Goal: Navigation & Orientation: Find specific page/section

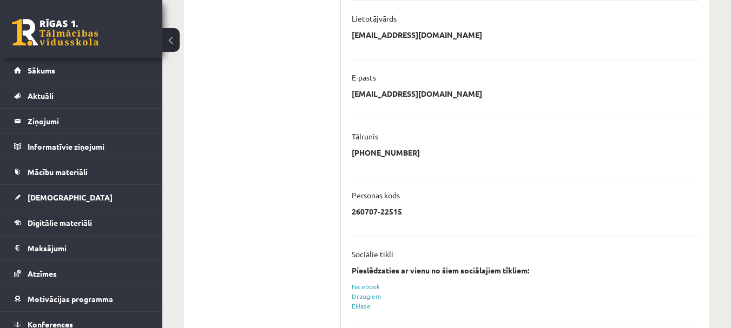
scroll to position [324, 0]
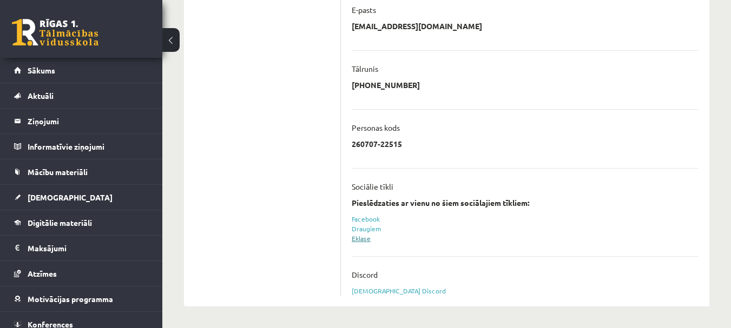
click at [360, 240] on link "Eklase" at bounding box center [361, 238] width 19 height 9
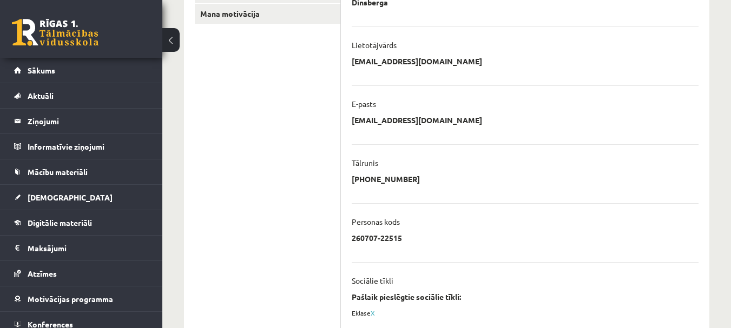
scroll to position [360, 0]
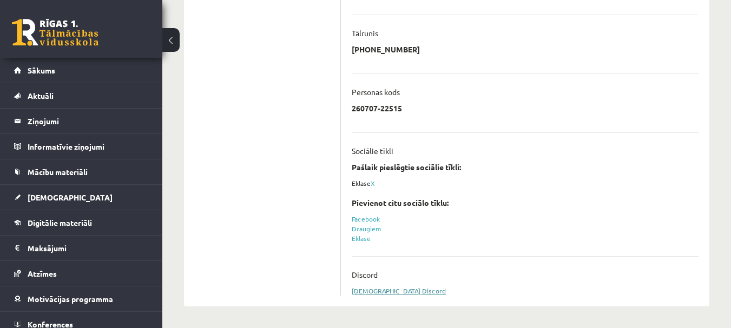
click at [387, 292] on link "[DEMOGRAPHIC_DATA] Discord" at bounding box center [399, 291] width 94 height 9
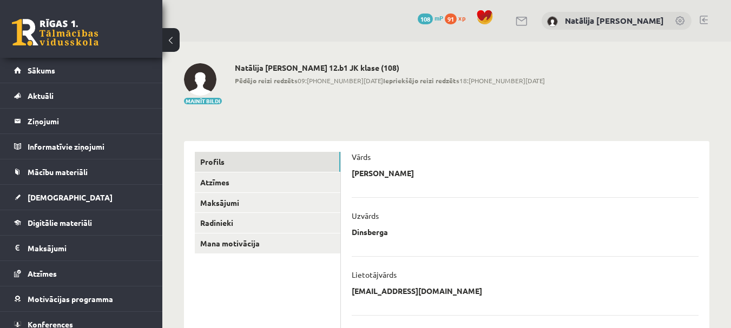
scroll to position [360, 0]
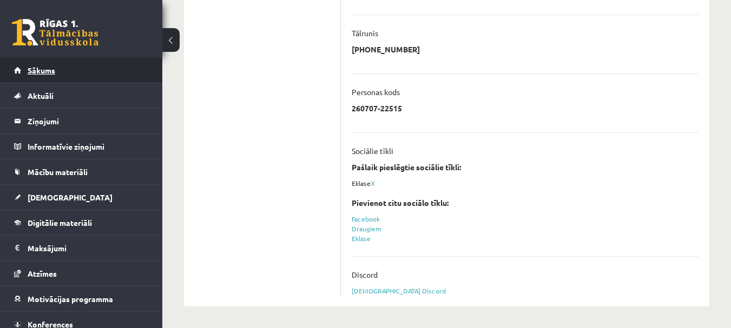
click at [61, 76] on link "Sākums" at bounding box center [81, 70] width 135 height 25
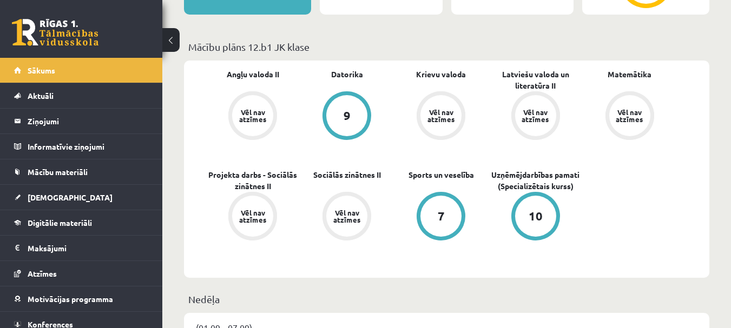
scroll to position [301, 0]
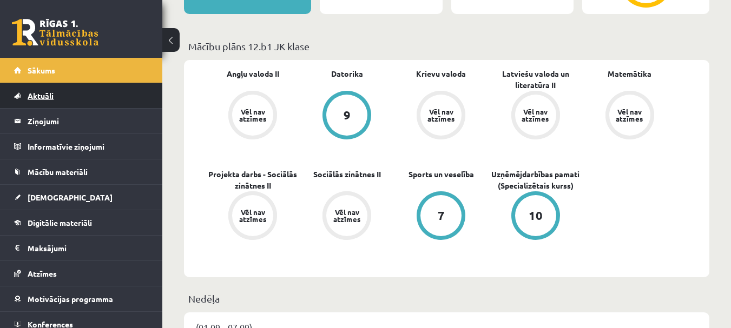
click at [78, 97] on link "Aktuāli" at bounding box center [81, 95] width 135 height 25
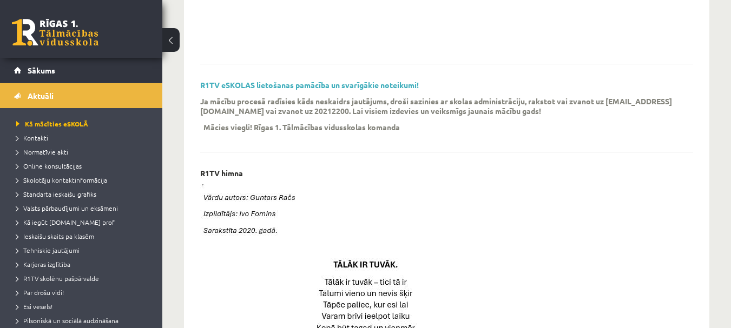
click at [80, 185] on li "Skolotāju kontaktinformācija" at bounding box center [83, 180] width 135 height 14
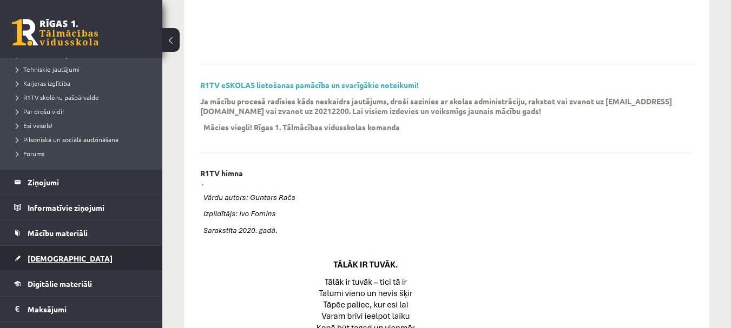
scroll to position [182, 0]
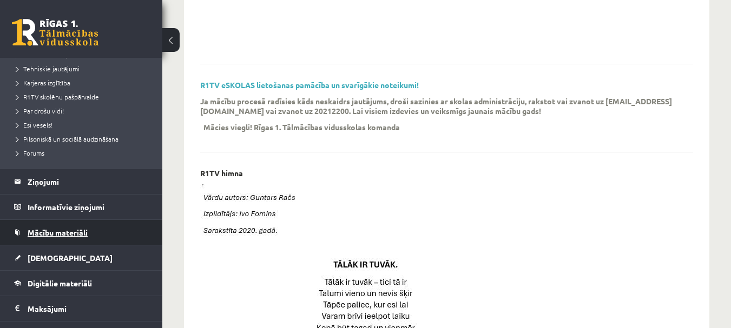
click at [69, 240] on link "Mācību materiāli" at bounding box center [81, 232] width 135 height 25
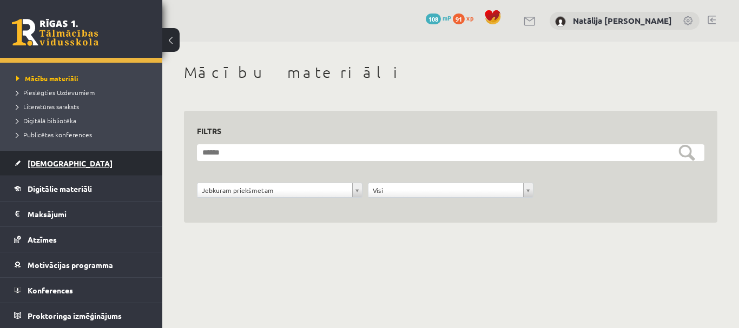
click at [58, 162] on span "[DEMOGRAPHIC_DATA]" at bounding box center [70, 164] width 85 height 10
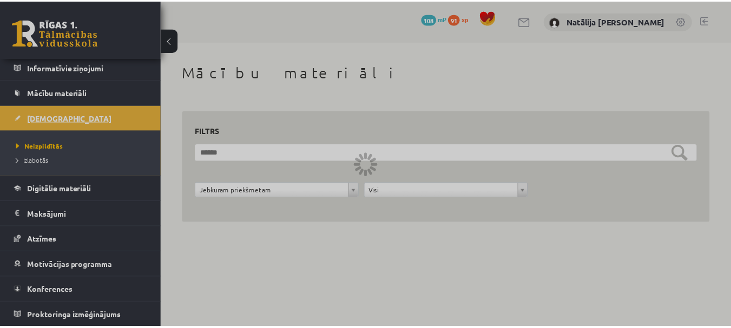
scroll to position [80, 0]
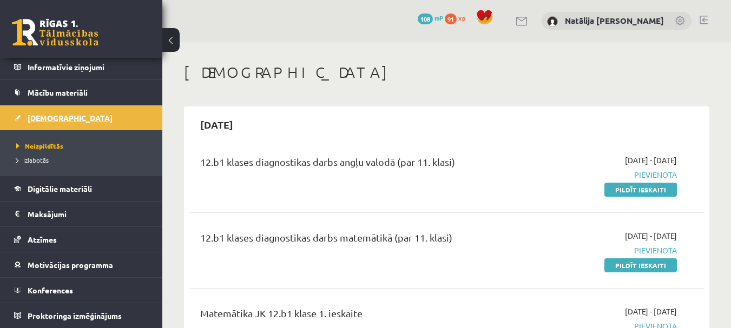
click at [58, 162] on link "Izlabotās" at bounding box center [83, 160] width 135 height 10
